Goal: Task Accomplishment & Management: Manage account settings

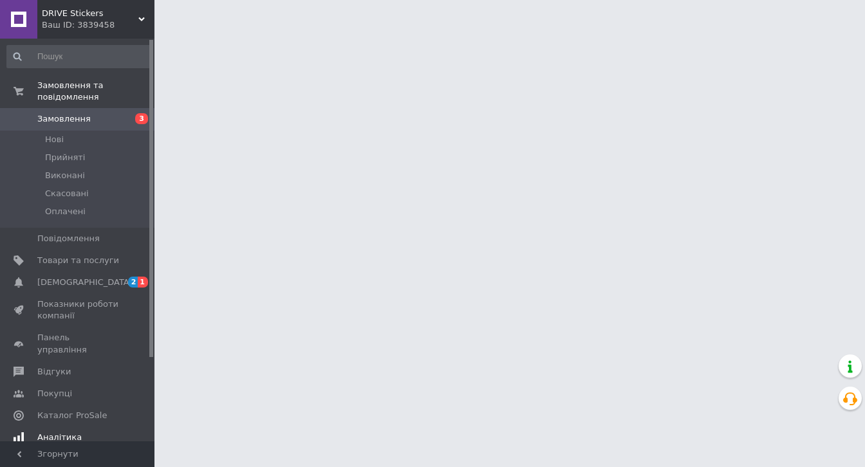
click at [70, 277] on span "[DEMOGRAPHIC_DATA]" at bounding box center [84, 283] width 95 height 12
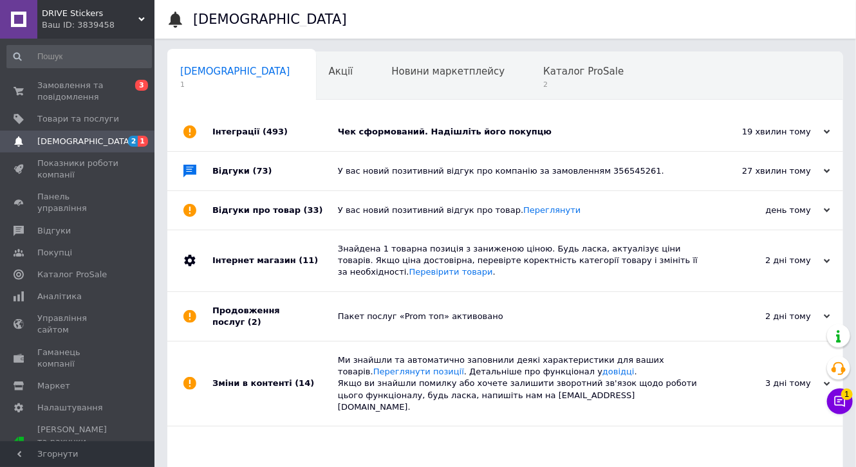
drag, startPoint x: 385, startPoint y: 142, endPoint x: 127, endPoint y: 137, distance: 258.0
click at [385, 142] on div "Чек сформований. Надішліть його покупцю" at bounding box center [519, 132] width 363 height 39
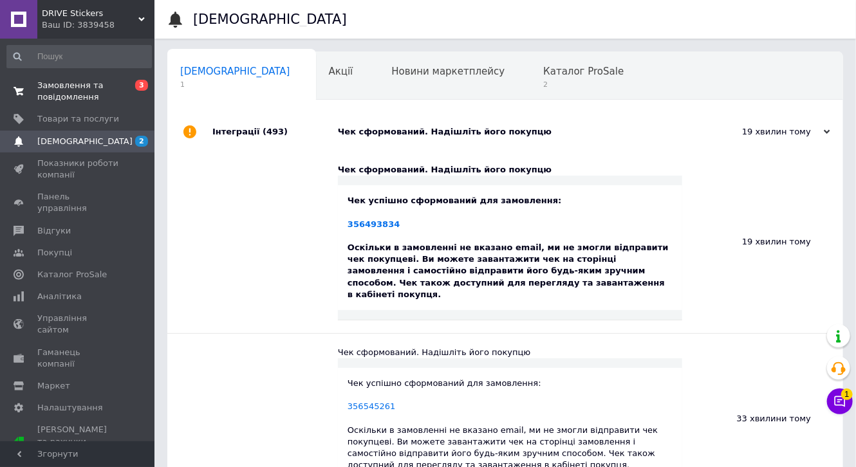
click at [56, 98] on span "Замовлення та повідомлення" at bounding box center [78, 91] width 82 height 23
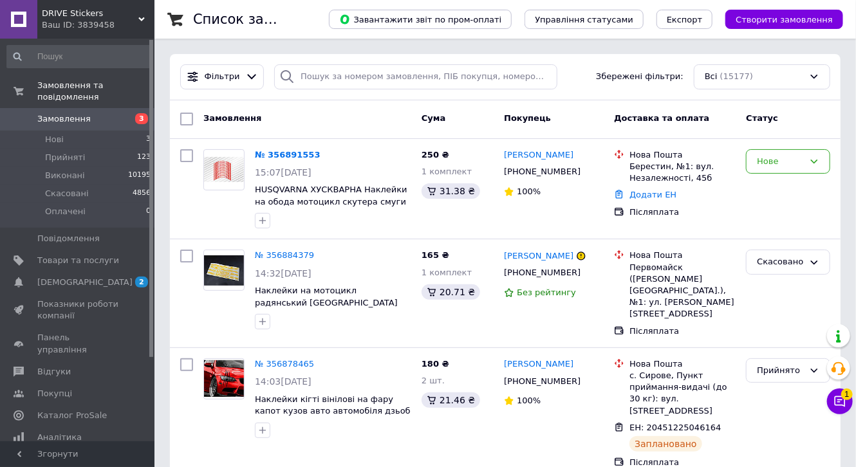
click at [277, 256] on link "№ 356884379" at bounding box center [284, 255] width 59 height 10
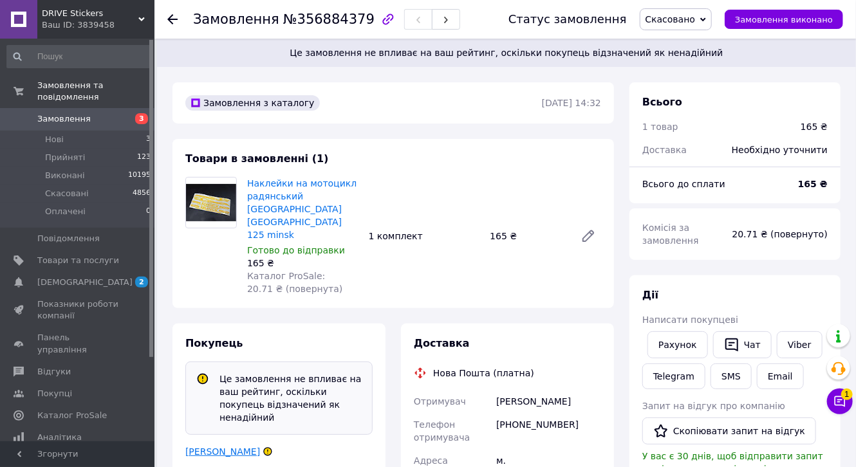
click at [234, 446] on link "[PERSON_NAME]" at bounding box center [222, 451] width 75 height 10
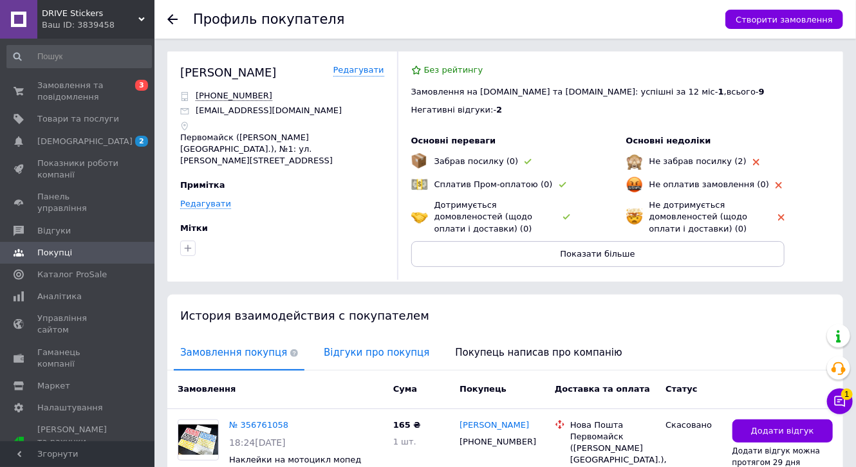
click at [374, 351] on span "Відгуки про покупця" at bounding box center [376, 352] width 118 height 33
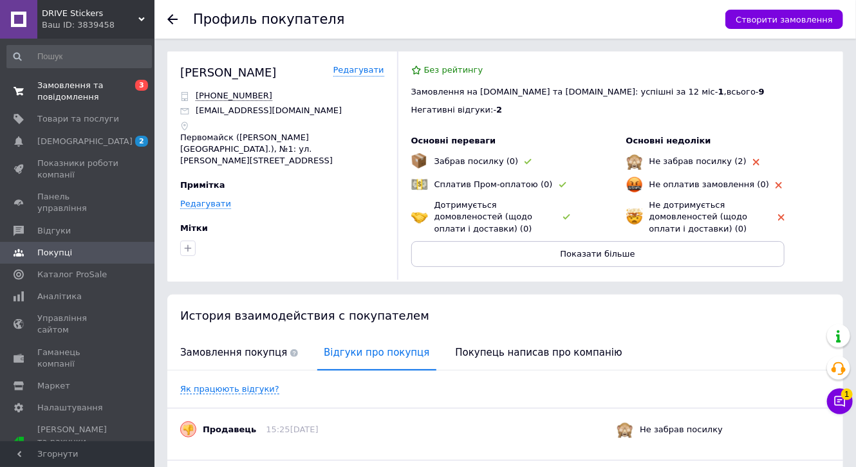
click at [72, 85] on span "Замовлення та повідомлення" at bounding box center [78, 91] width 82 height 23
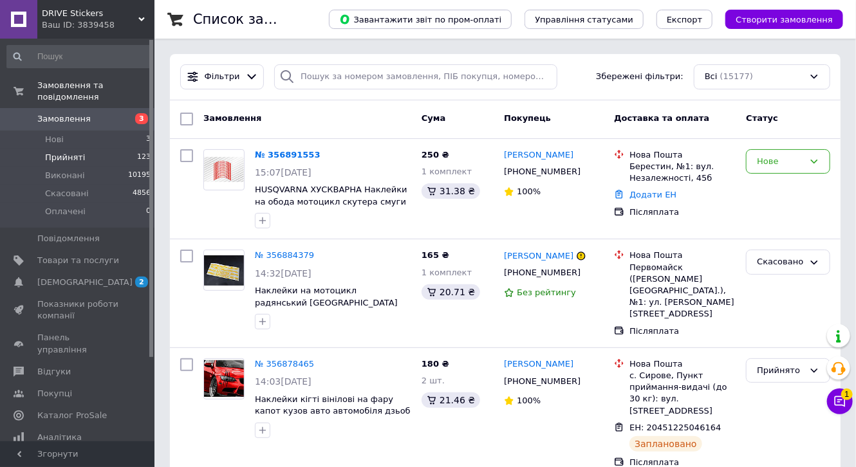
click at [77, 152] on span "Прийняті" at bounding box center [65, 158] width 40 height 12
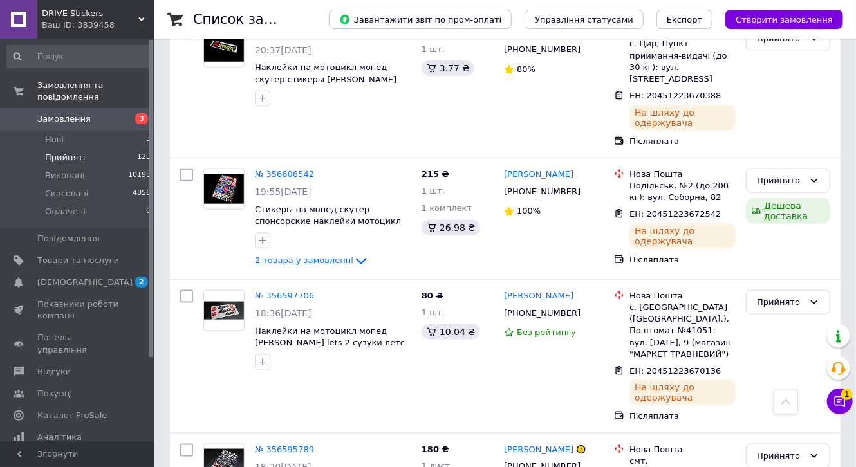
scroll to position [6948, 0]
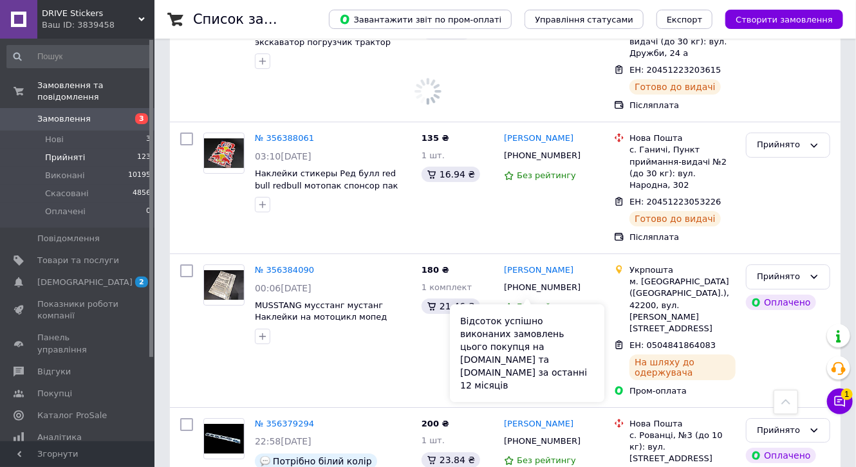
scroll to position [10550, 0]
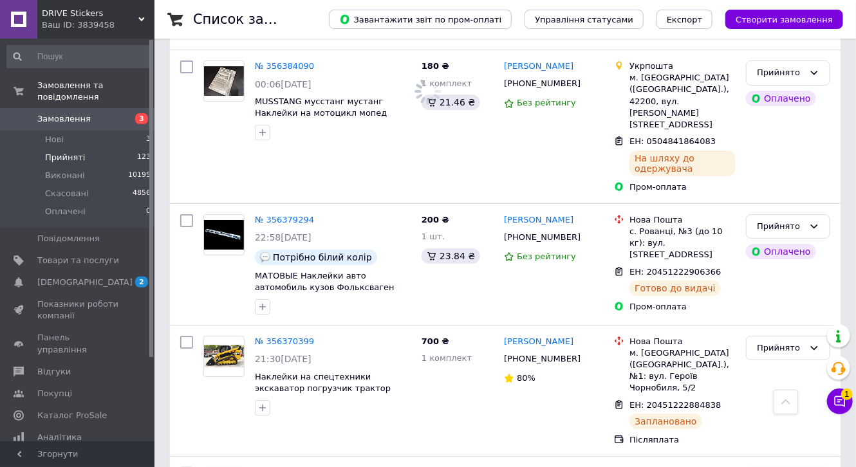
drag, startPoint x: 765, startPoint y: 189, endPoint x: 665, endPoint y: 274, distance: 131.5
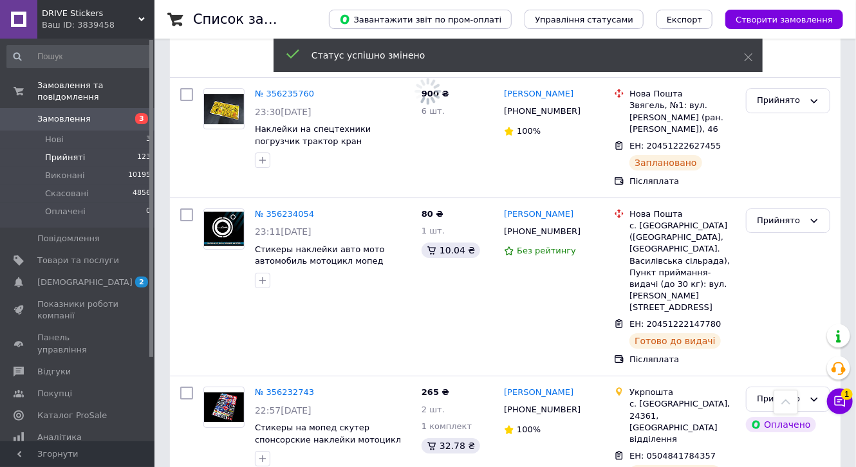
scroll to position [12549, 0]
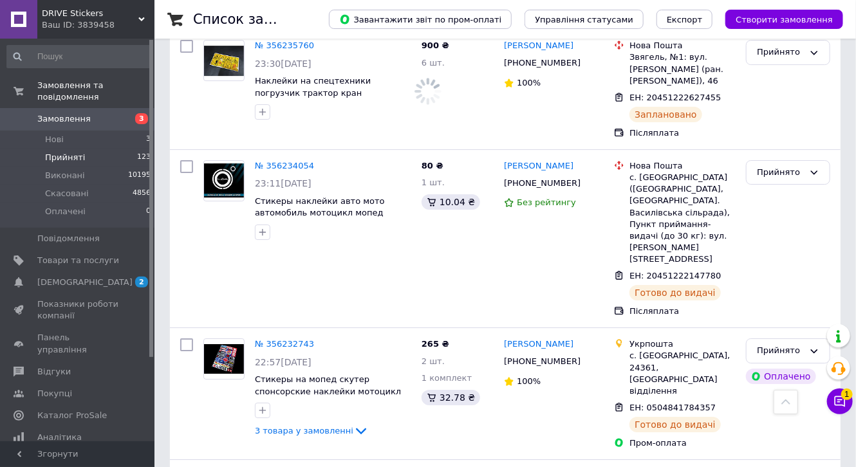
drag, startPoint x: 207, startPoint y: 435, endPoint x: 316, endPoint y: 353, distance: 136.9
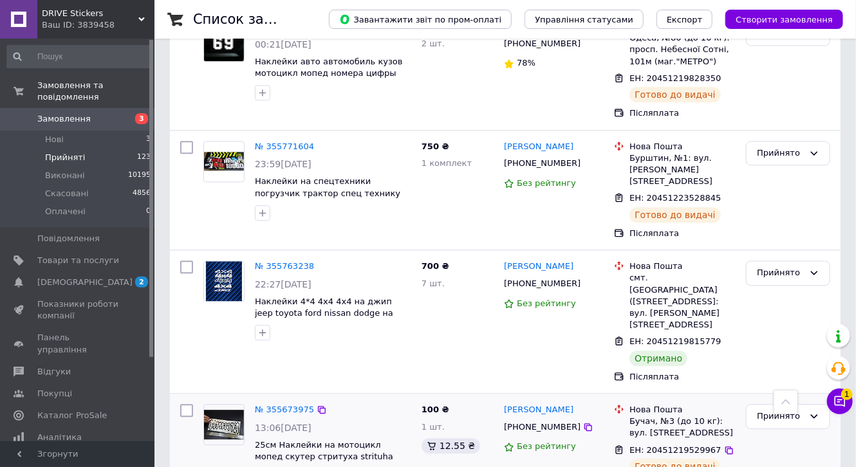
scroll to position [1287, 0]
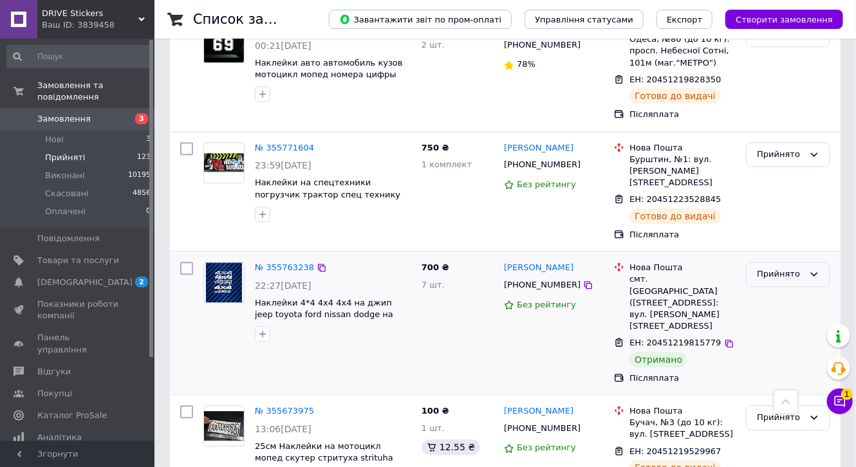
drag, startPoint x: 755, startPoint y: 127, endPoint x: 759, endPoint y: 135, distance: 8.6
click at [755, 262] on div "Прийнято" at bounding box center [788, 274] width 84 height 25
click at [766, 289] on li "Виконано" at bounding box center [787, 301] width 83 height 24
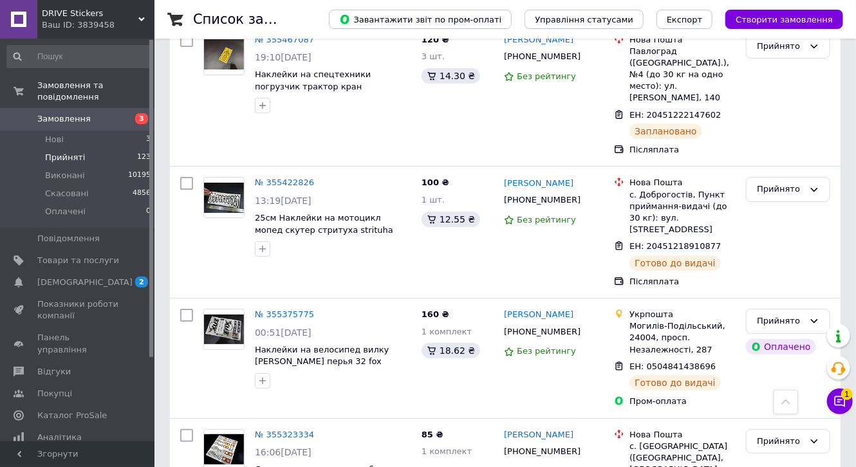
scroll to position [2267, 0]
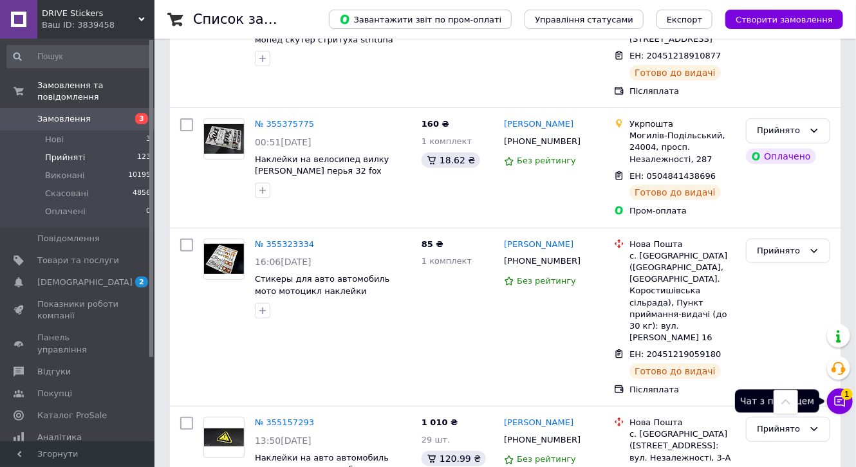
drag, startPoint x: 834, startPoint y: 401, endPoint x: 821, endPoint y: 394, distance: 14.7
click at [834, 401] on icon at bounding box center [839, 401] width 11 height 11
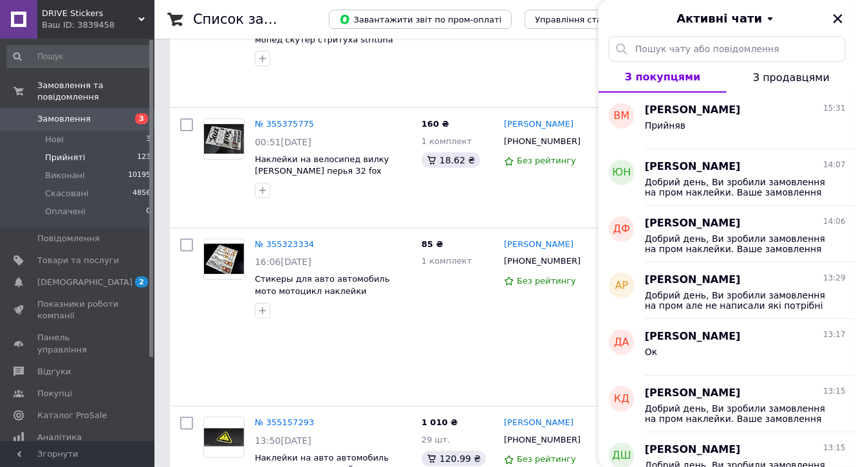
drag, startPoint x: 94, startPoint y: 112, endPoint x: 117, endPoint y: 105, distance: 24.0
click at [94, 113] on span "Замовлення" at bounding box center [78, 119] width 82 height 12
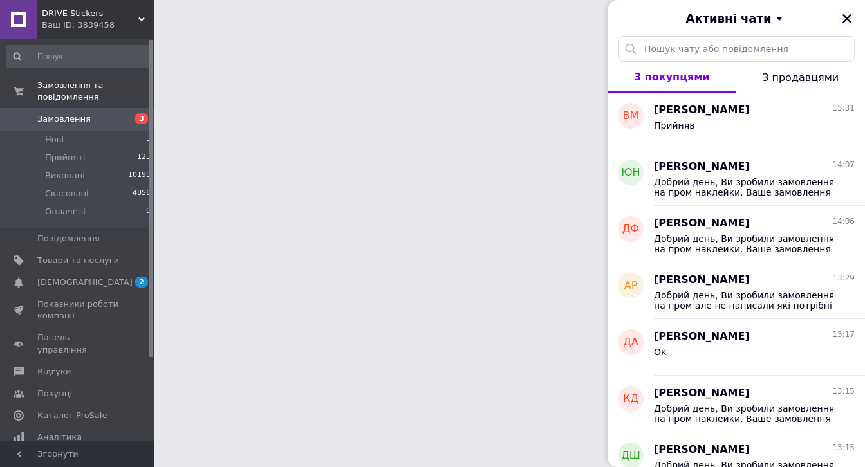
click at [848, 20] on icon "Закрити" at bounding box center [846, 18] width 9 height 9
